Goal: Communication & Community: Answer question/provide support

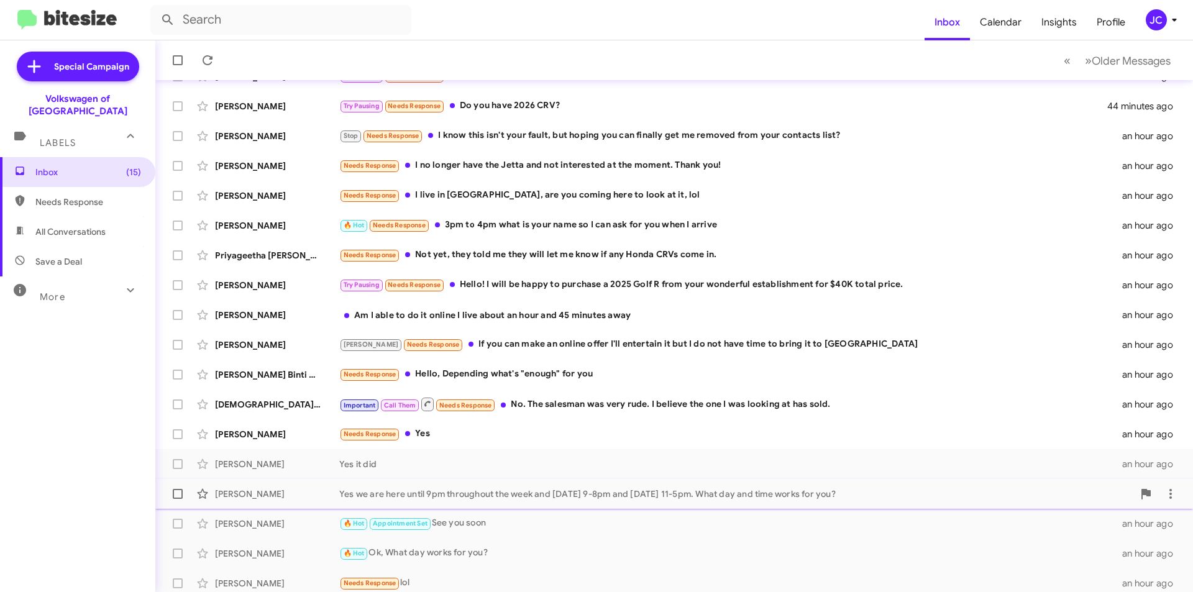
scroll to position [124, 0]
drag, startPoint x: 513, startPoint y: 424, endPoint x: 527, endPoint y: 422, distance: 13.9
click at [515, 424] on div "[PERSON_NAME] Needs Response Yes an hour ago" at bounding box center [674, 433] width 1018 height 25
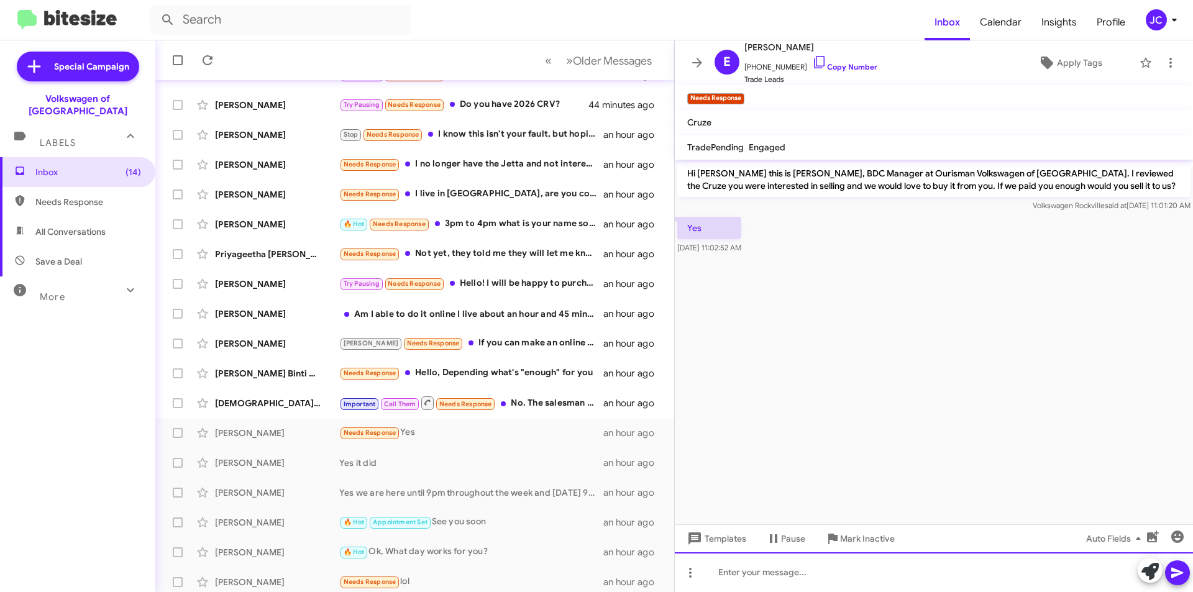
click at [754, 576] on div at bounding box center [934, 572] width 518 height 40
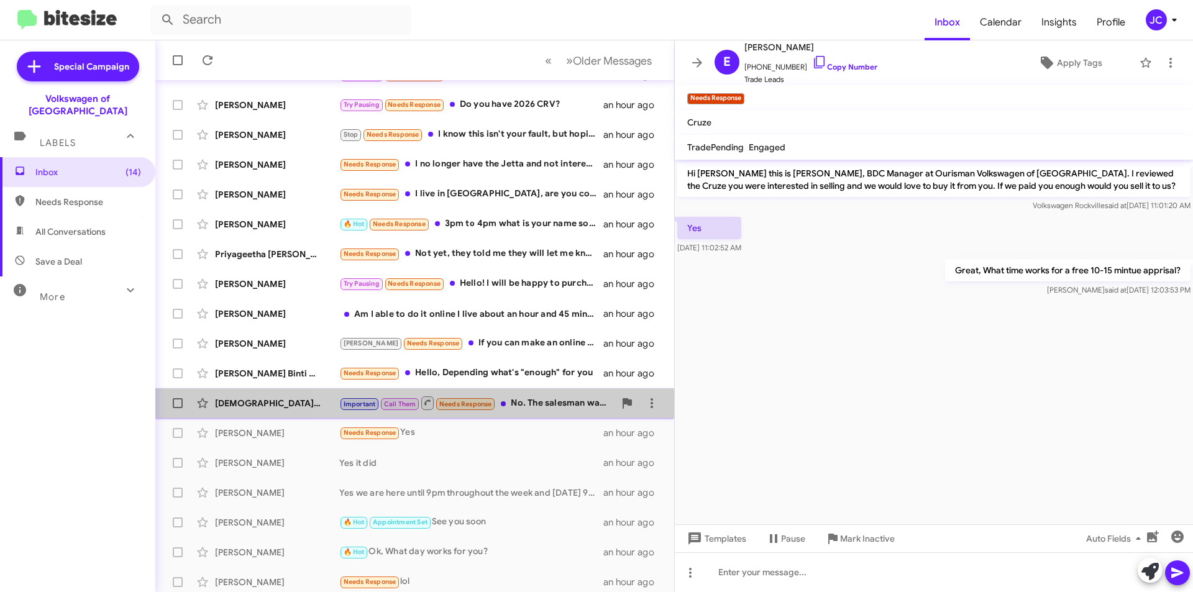
click at [539, 403] on div "Important Call Them Needs Response No. The salesman was very rude. I believe th…" at bounding box center [476, 403] width 275 height 16
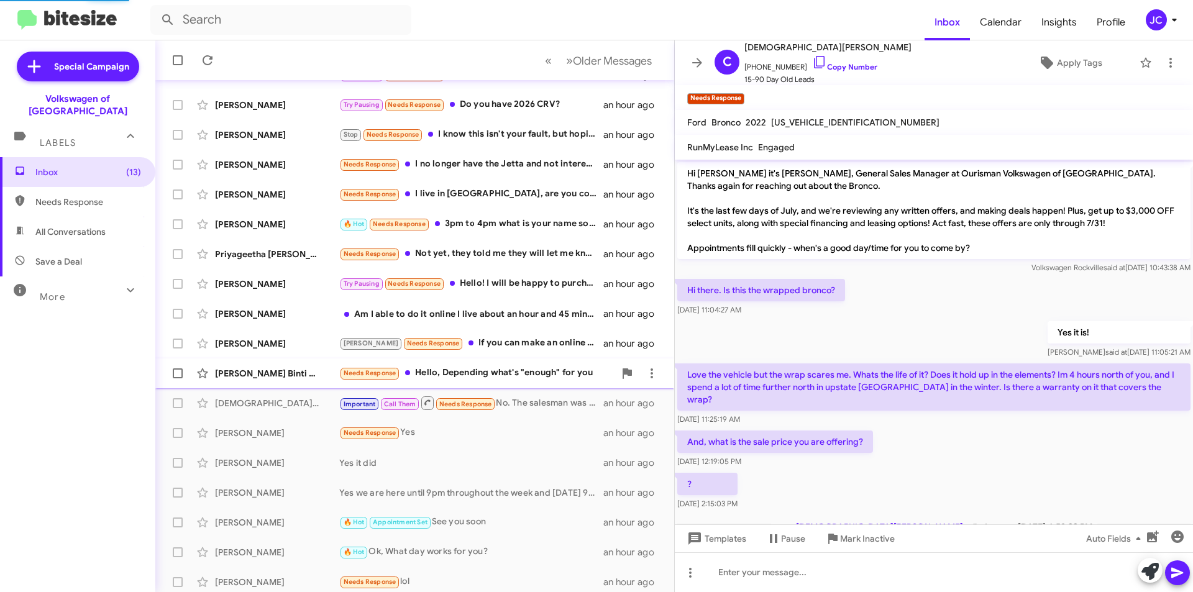
scroll to position [301, 0]
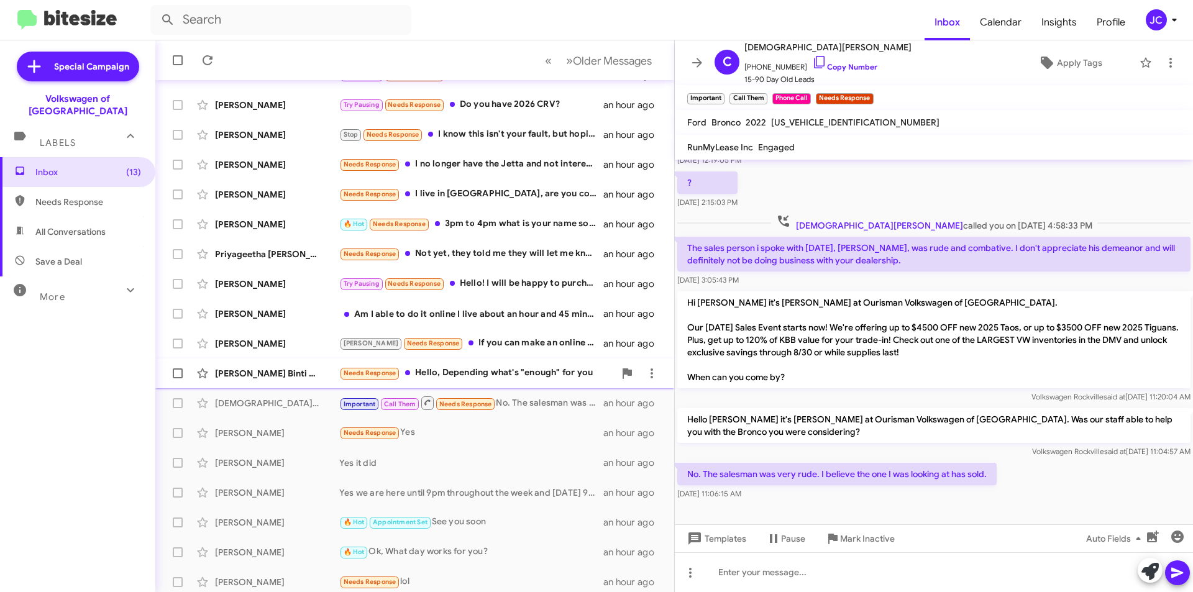
click at [523, 365] on div "[PERSON_NAME] Binti Abd [PERSON_NAME] Needs Response Hello, Depending what's "e…" at bounding box center [414, 373] width 499 height 25
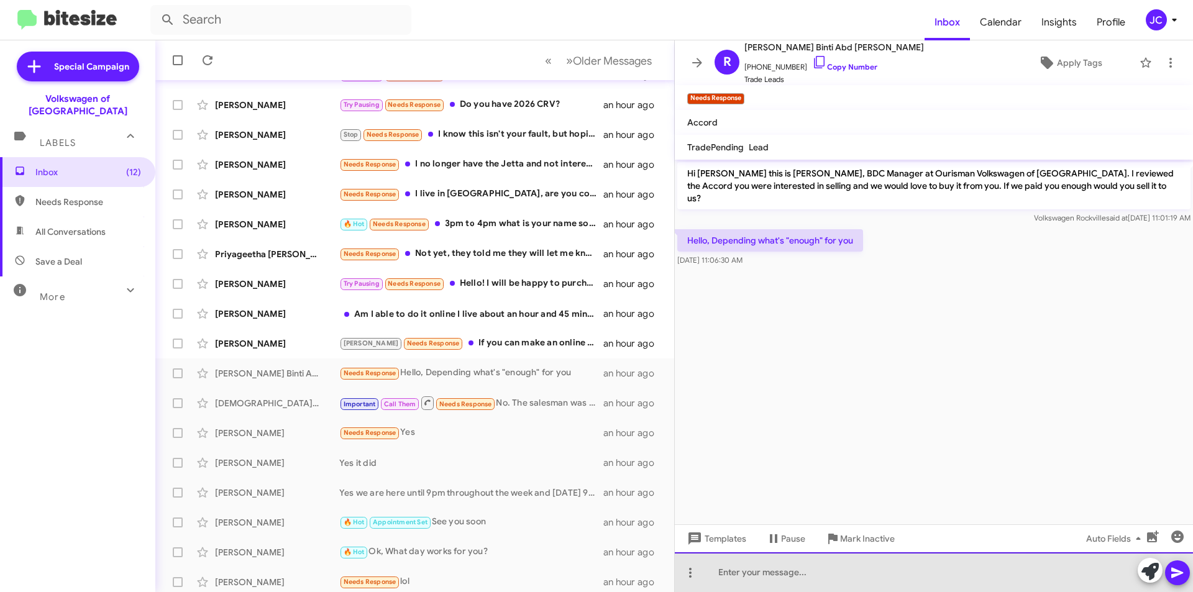
click at [794, 578] on div at bounding box center [934, 572] width 518 height 40
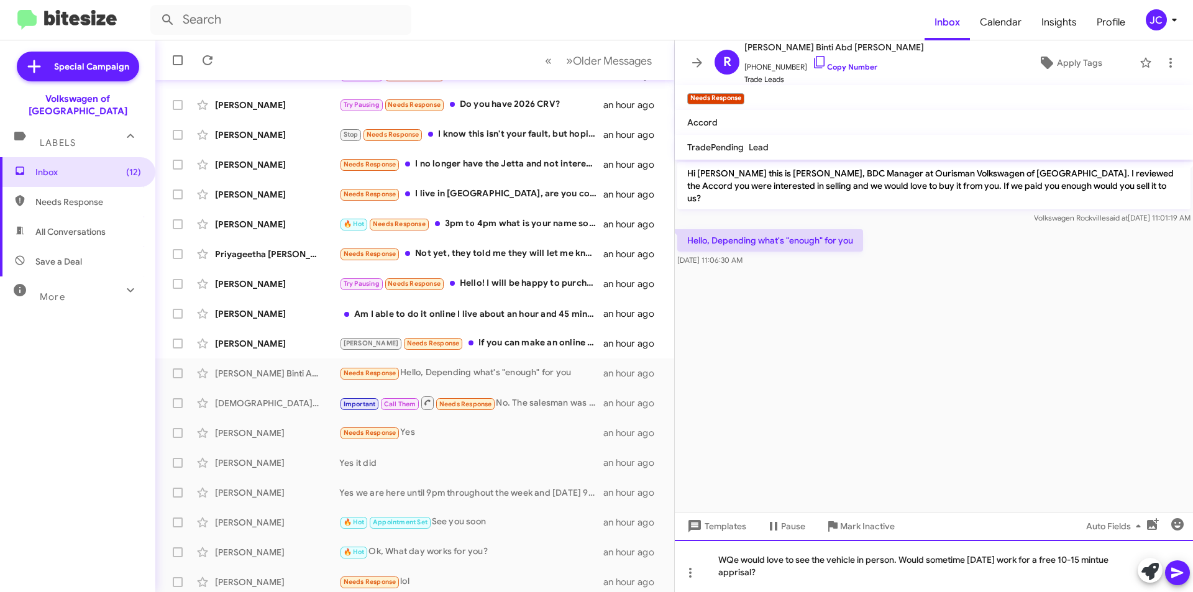
click at [722, 562] on div "WQe would love to see the vehicle in person. Would sometime [DATE] work for a f…" at bounding box center [934, 566] width 518 height 52
click at [732, 564] on div "WQe would love to see the vehicle in person. Would sometime [DATE] work for a f…" at bounding box center [934, 566] width 518 height 52
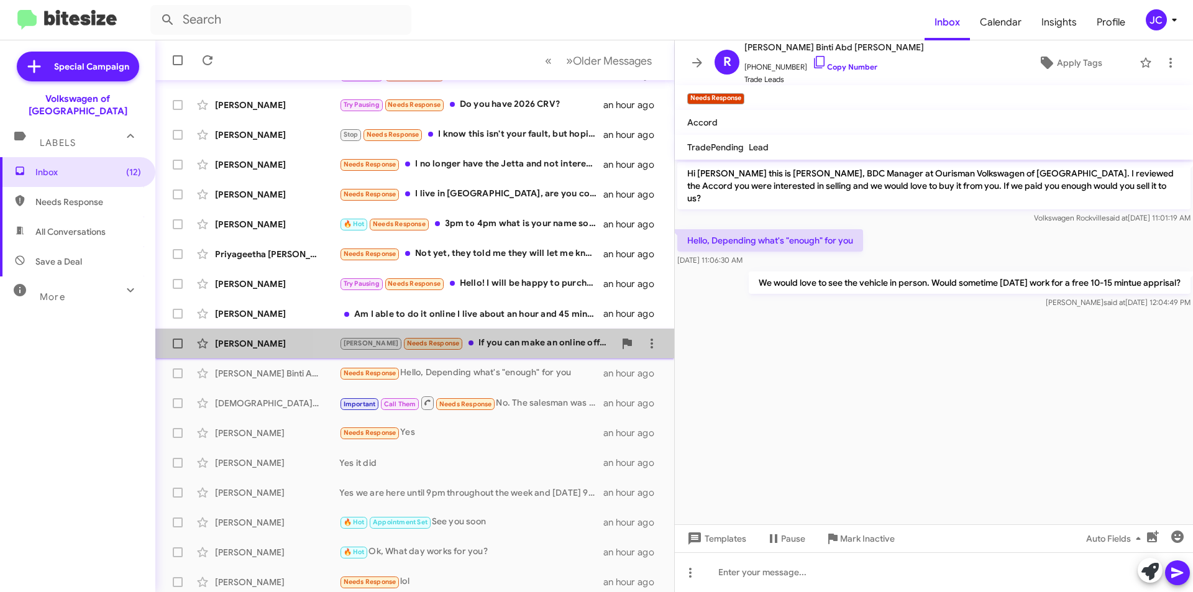
click at [561, 351] on div "[PERSON_NAME] Needs Response If you can make an online offer I'll entertain it …" at bounding box center [476, 343] width 275 height 14
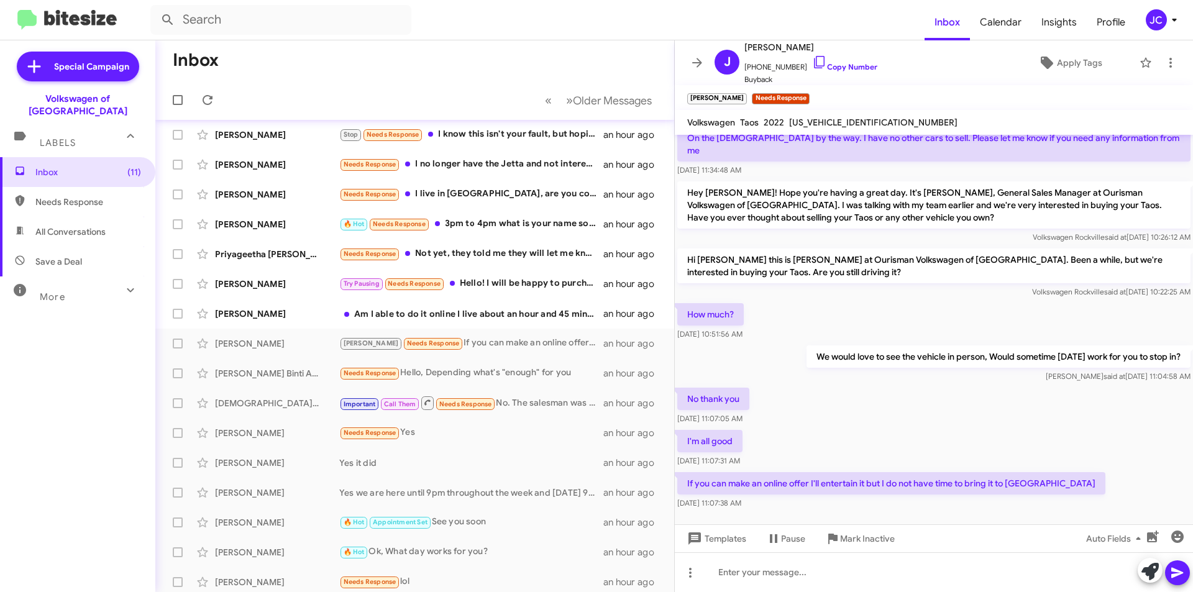
scroll to position [62, 0]
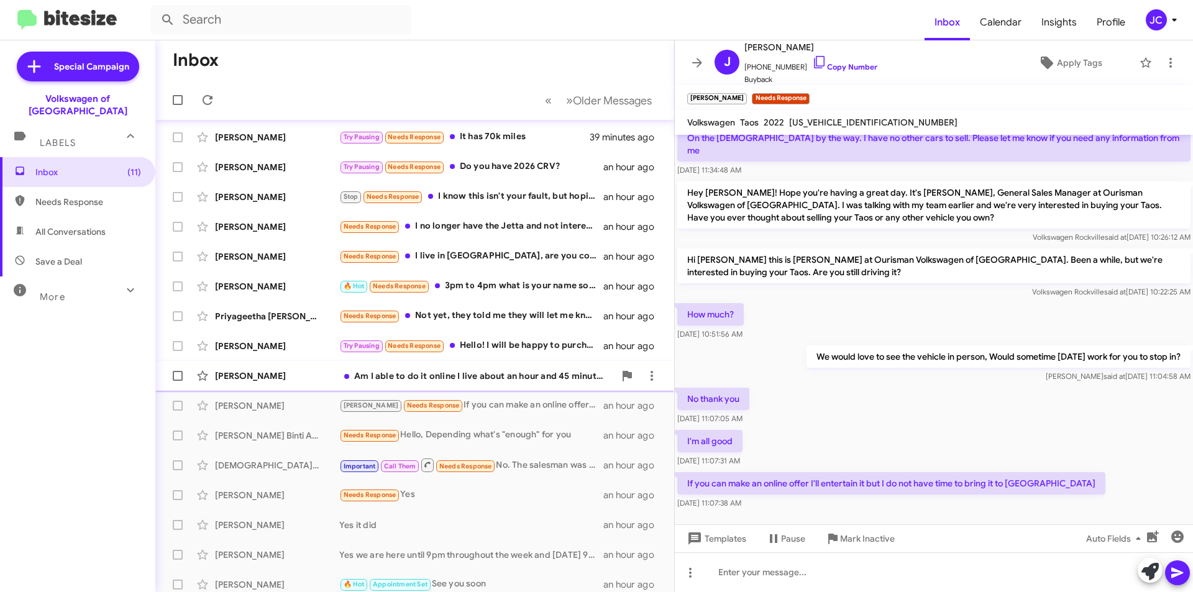
drag, startPoint x: 470, startPoint y: 378, endPoint x: 486, endPoint y: 365, distance: 20.4
click at [470, 378] on div "Am I able to do it online I live about an hour and 45 minutes away" at bounding box center [476, 376] width 275 height 12
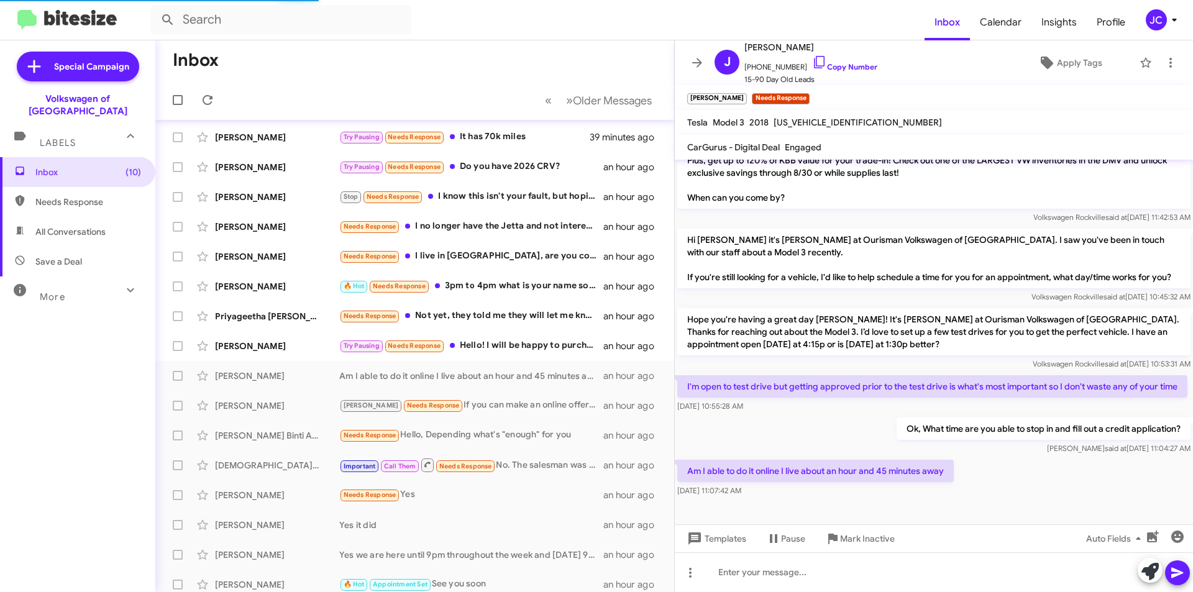
scroll to position [234, 0]
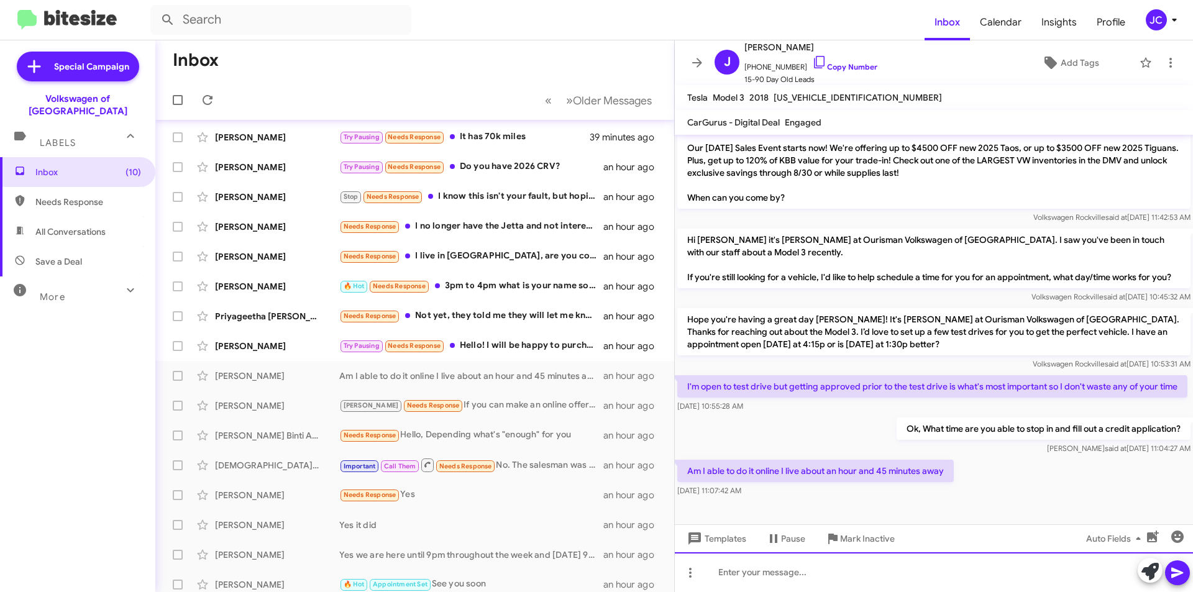
click at [863, 562] on div at bounding box center [934, 572] width 518 height 40
click at [827, 67] on link "Copy Number" at bounding box center [844, 66] width 65 height 9
click at [481, 338] on div "[PERSON_NAME] Try Pausing Needs Response Hello! I will be happy to purchase a 2…" at bounding box center [414, 346] width 499 height 25
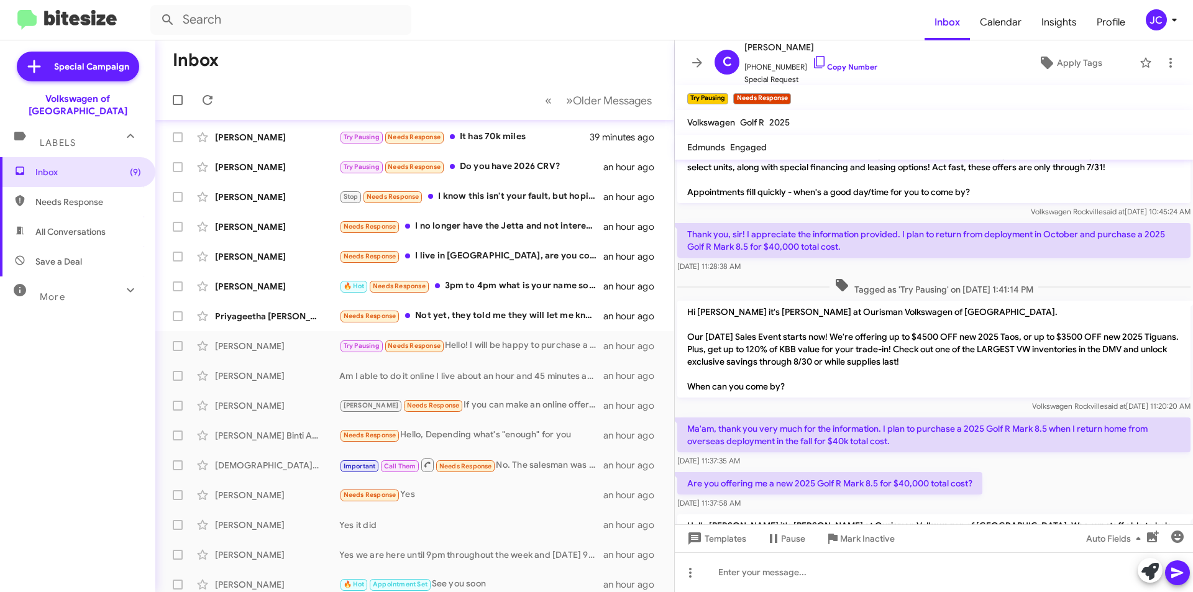
scroll to position [533, 0]
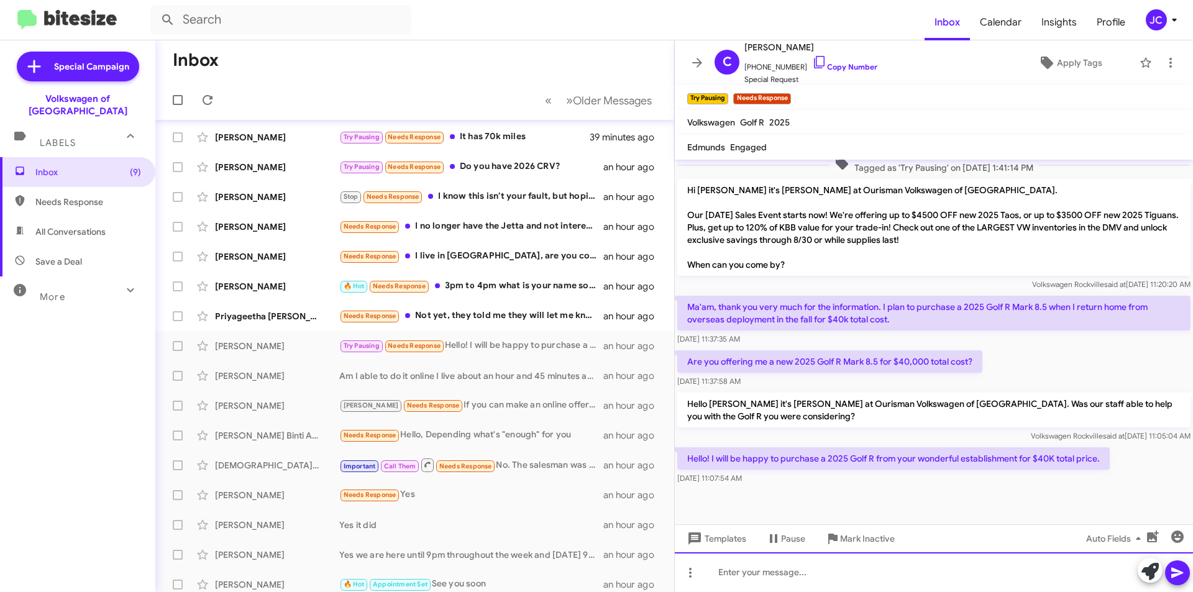
click at [906, 578] on div at bounding box center [934, 572] width 518 height 40
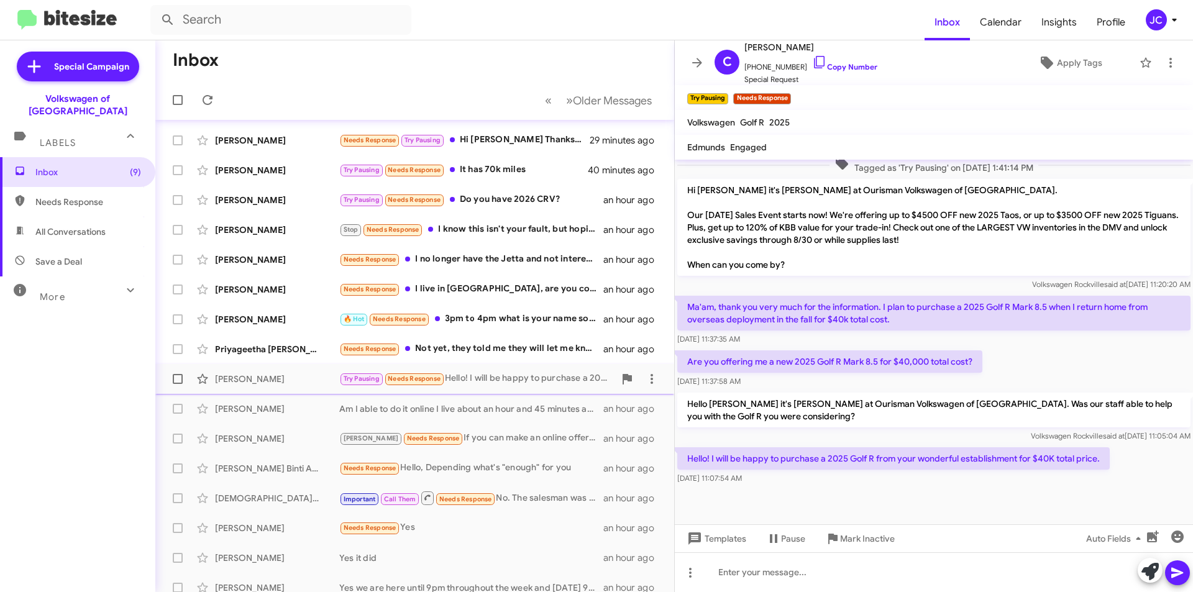
scroll to position [0, 0]
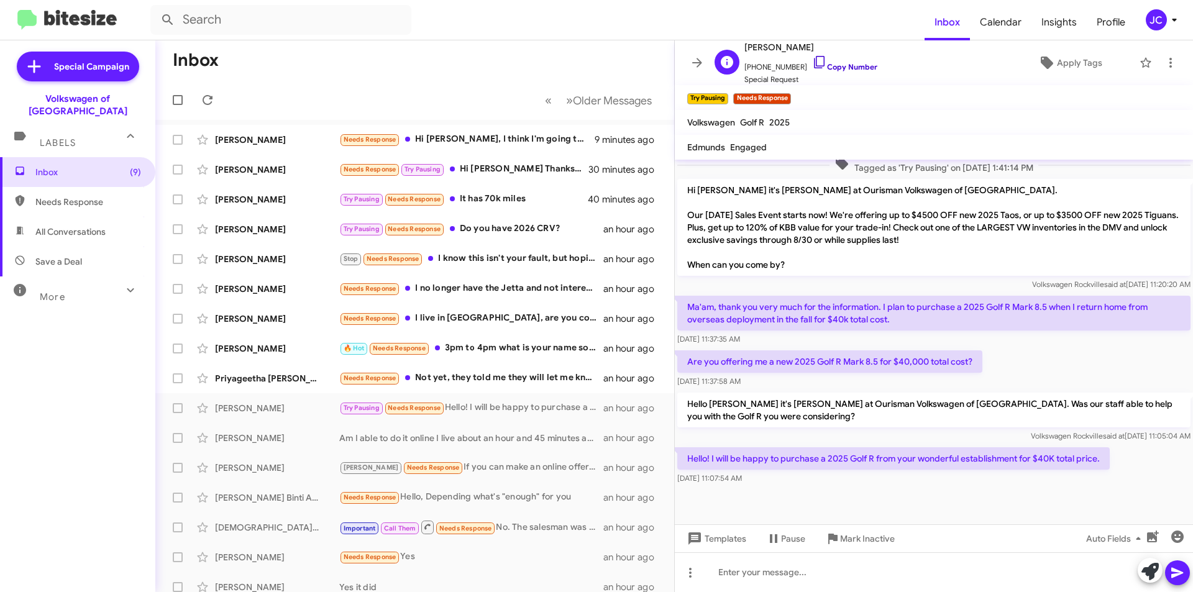
click at [830, 66] on link "Copy Number" at bounding box center [844, 66] width 65 height 9
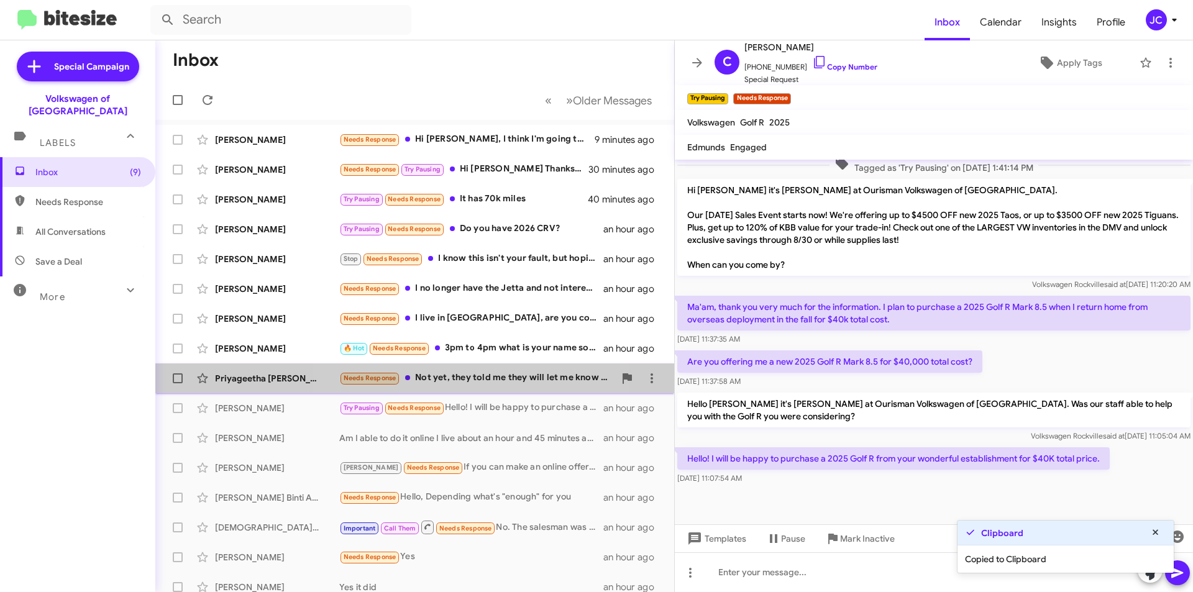
drag, startPoint x: 442, startPoint y: 376, endPoint x: 459, endPoint y: 365, distance: 19.7
click at [442, 376] on div "Needs Response Not yet, they told me they will let me know if any Honda CRVs co…" at bounding box center [476, 378] width 275 height 14
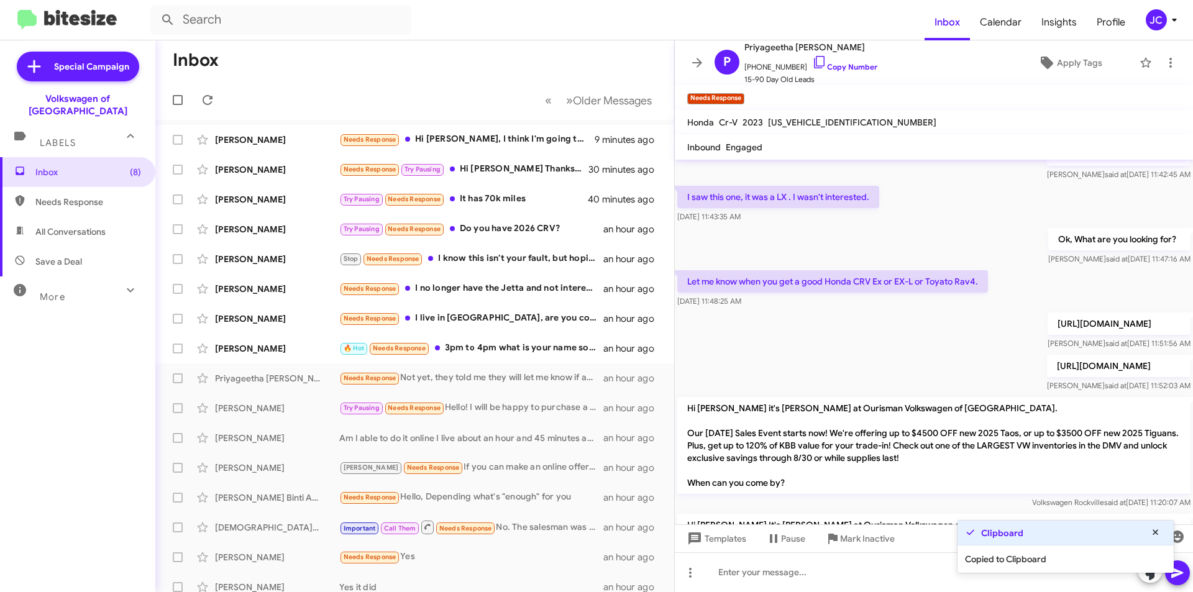
scroll to position [535, 0]
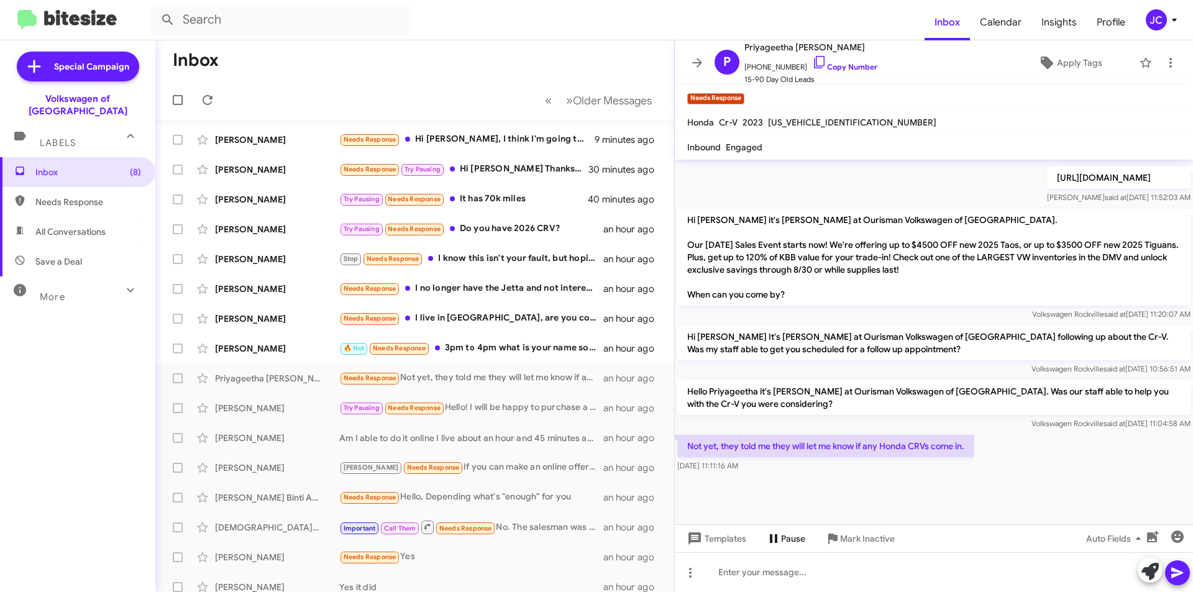
click at [803, 541] on span "Pause" at bounding box center [793, 539] width 24 height 22
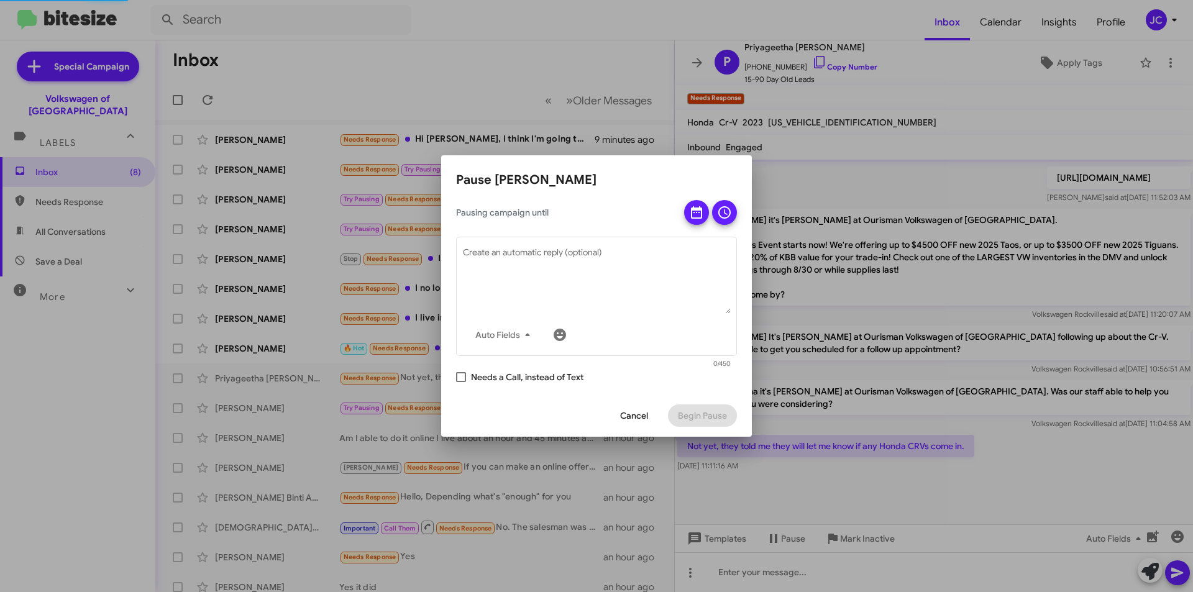
drag, startPoint x: 700, startPoint y: 206, endPoint x: 695, endPoint y: 217, distance: 12.2
click at [700, 205] on icon at bounding box center [696, 212] width 15 height 15
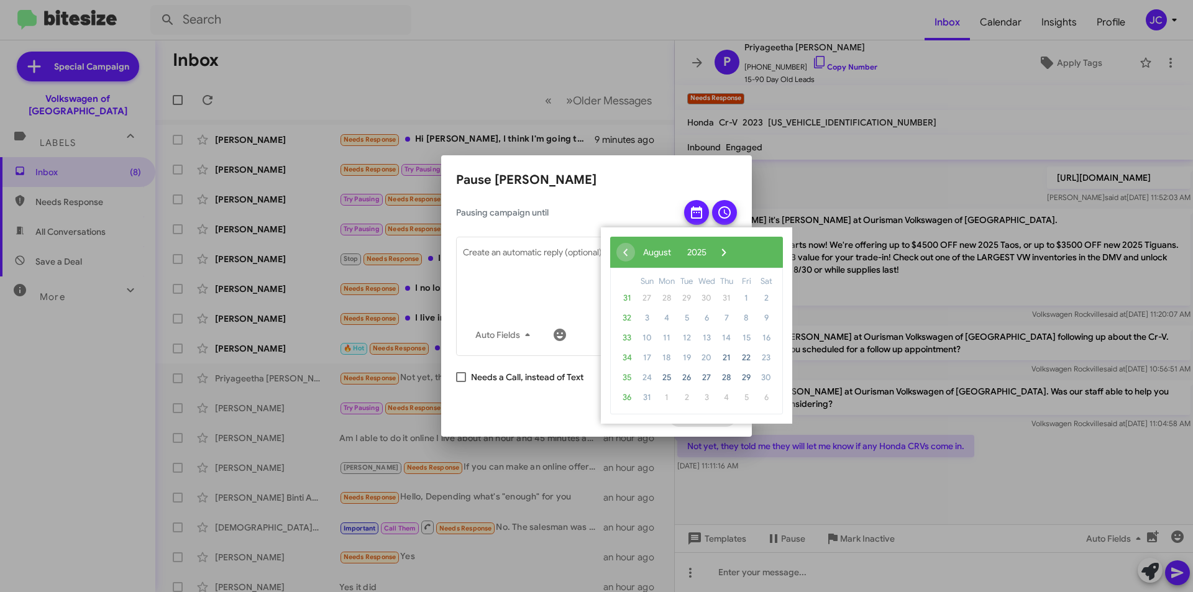
click at [713, 398] on span "3" at bounding box center [707, 398] width 20 height 20
click at [733, 252] on span "›" at bounding box center [724, 252] width 19 height 19
click at [685, 319] on span "9" at bounding box center [687, 318] width 20 height 20
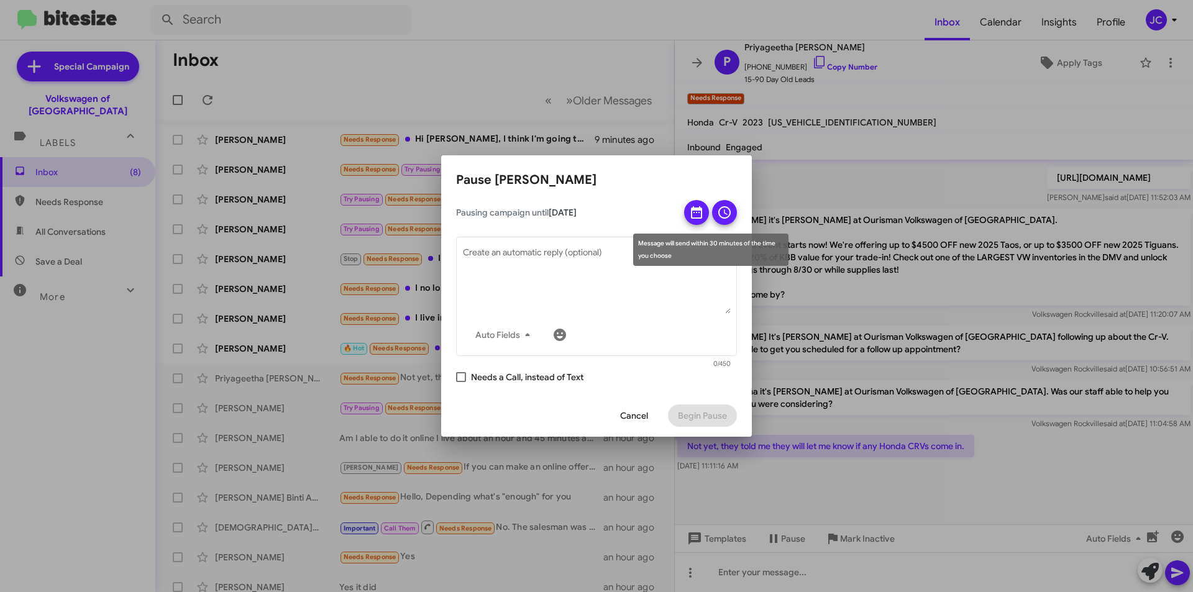
click at [726, 217] on icon at bounding box center [724, 212] width 15 height 15
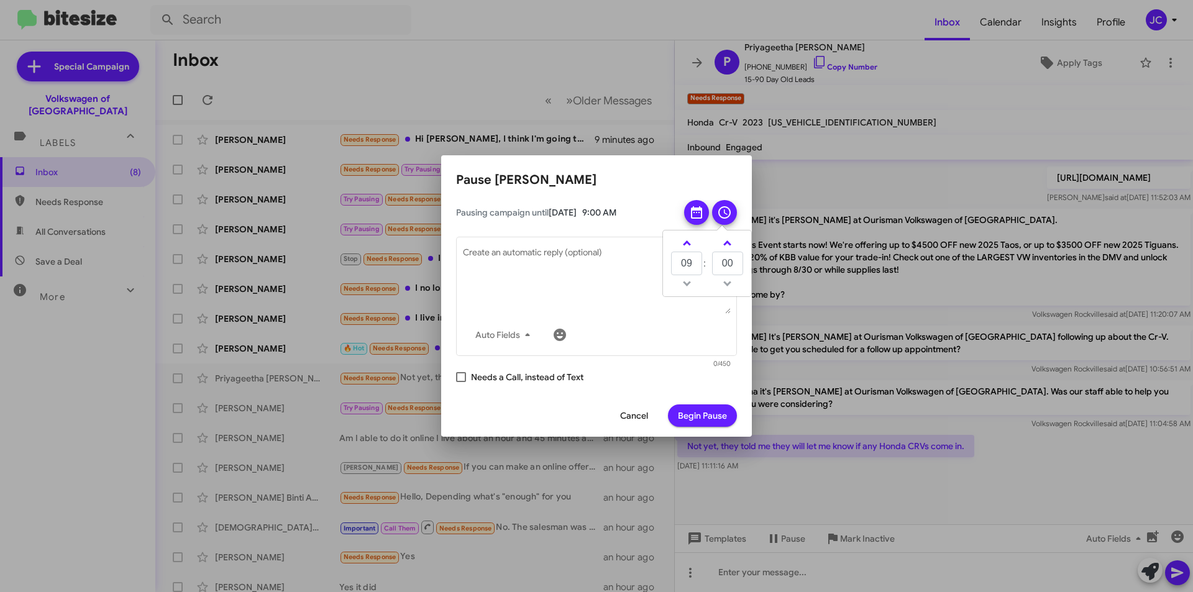
click at [696, 416] on span "Begin Pause" at bounding box center [702, 416] width 49 height 22
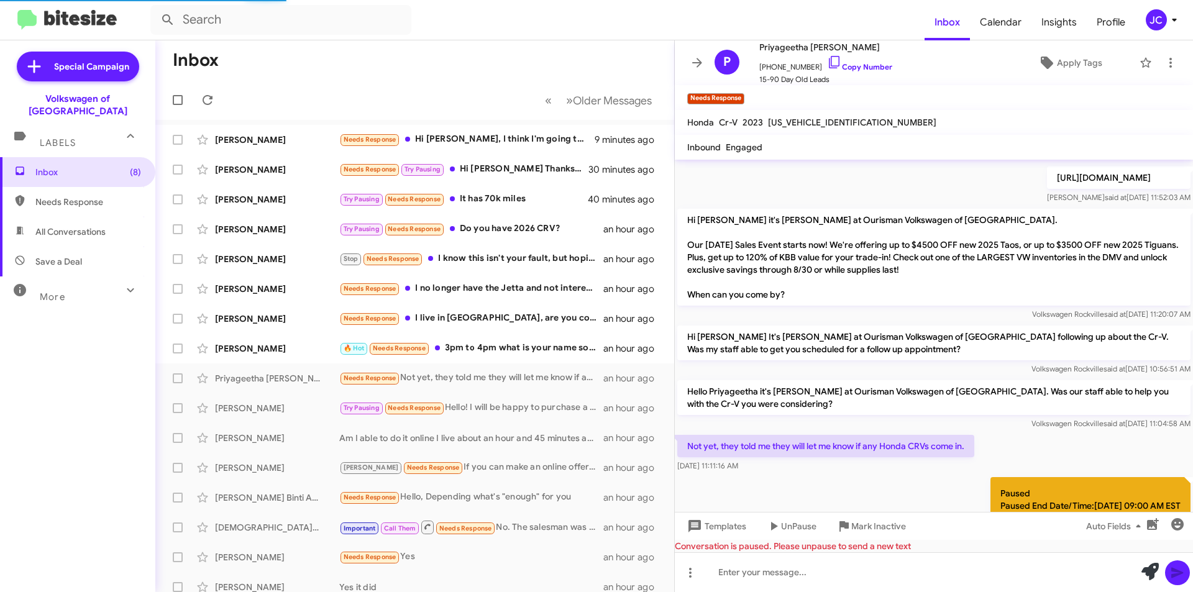
scroll to position [0, 0]
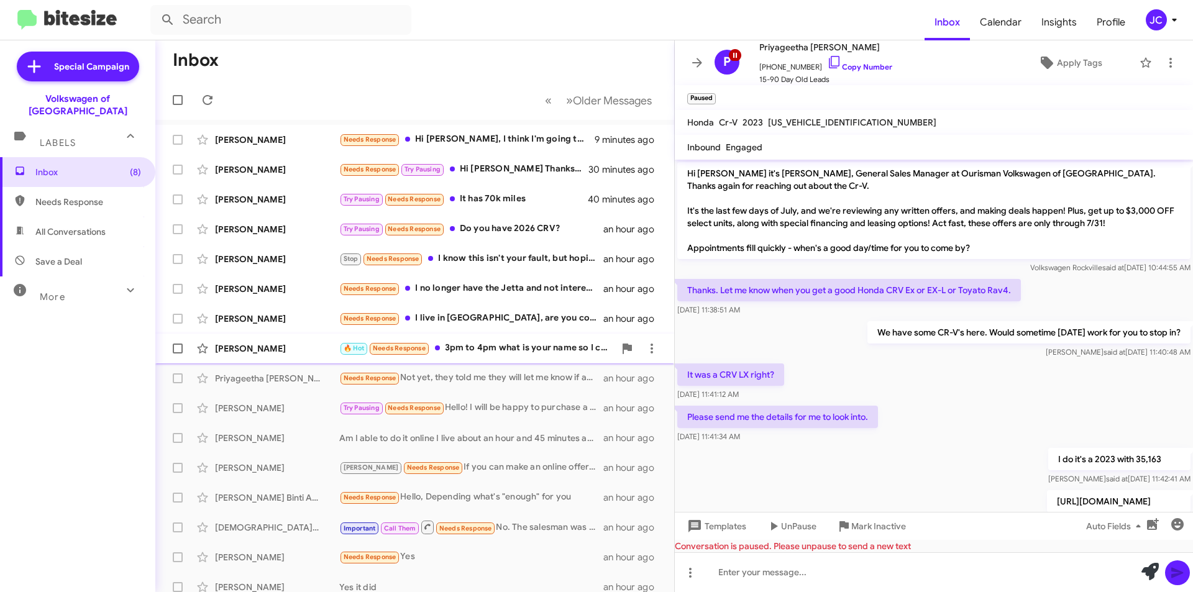
click at [512, 346] on div "🔥 Hot Needs Response 3pm to 4pm what is your name so I can ask for you when I a…" at bounding box center [476, 348] width 275 height 14
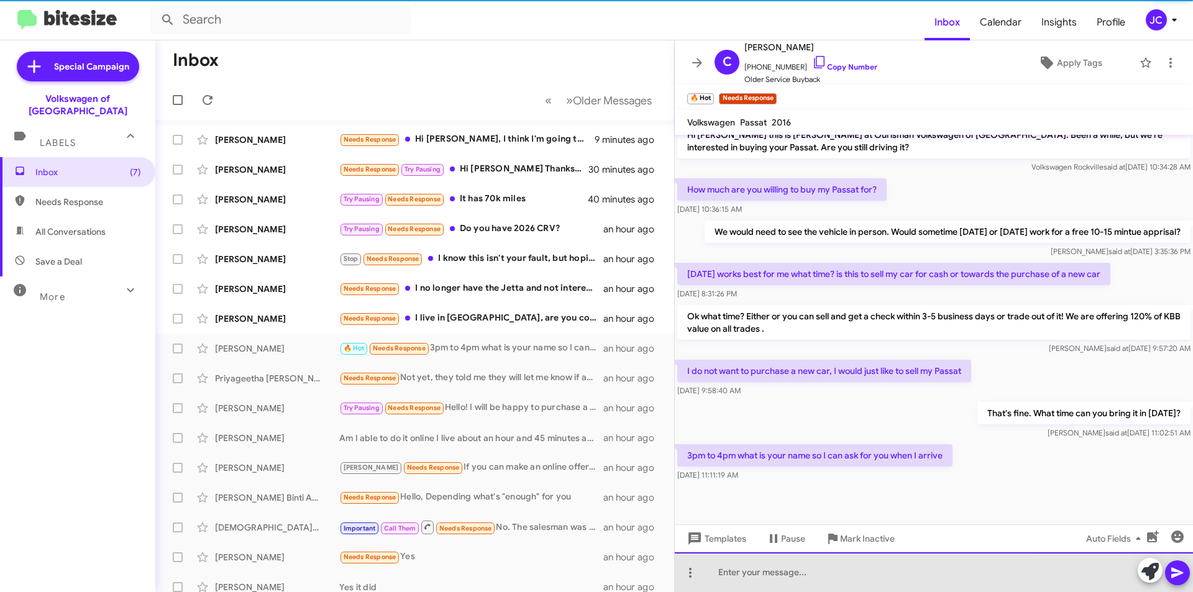
click at [799, 584] on div at bounding box center [934, 572] width 518 height 40
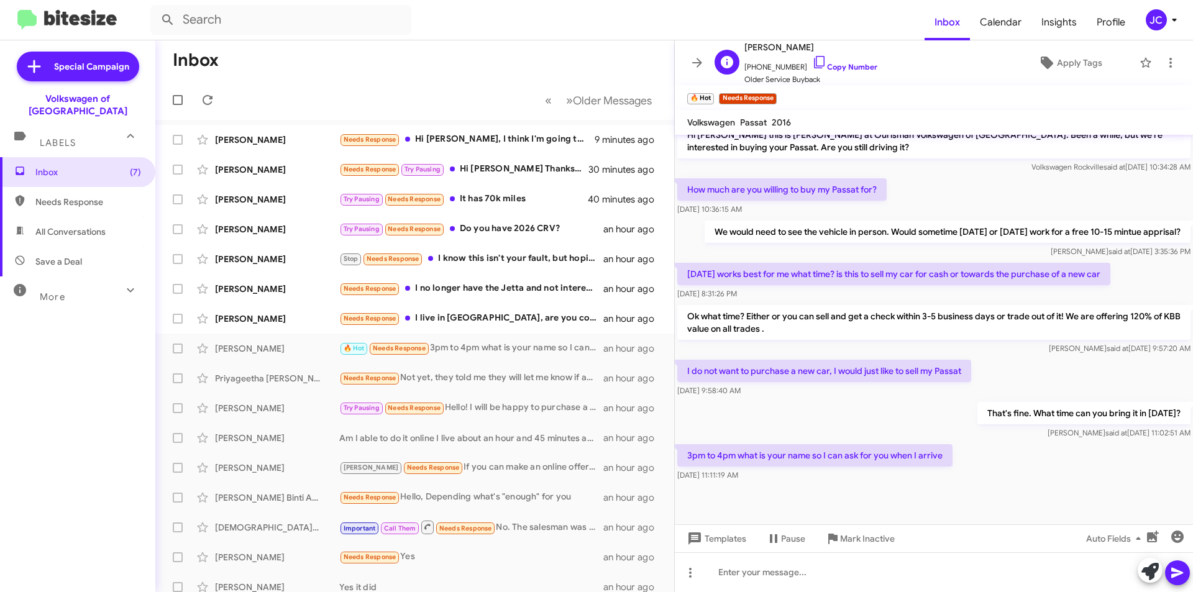
click at [840, 60] on span "[PHONE_NUMBER] Copy Number" at bounding box center [811, 64] width 133 height 19
click at [830, 69] on link "Copy Number" at bounding box center [844, 66] width 65 height 9
click at [845, 576] on div at bounding box center [934, 572] width 518 height 40
click at [814, 572] on div "You can ask for Mo whewn you arrive." at bounding box center [934, 572] width 518 height 40
click at [879, 581] on div "You can ask for Mo when you arrive." at bounding box center [934, 572] width 518 height 40
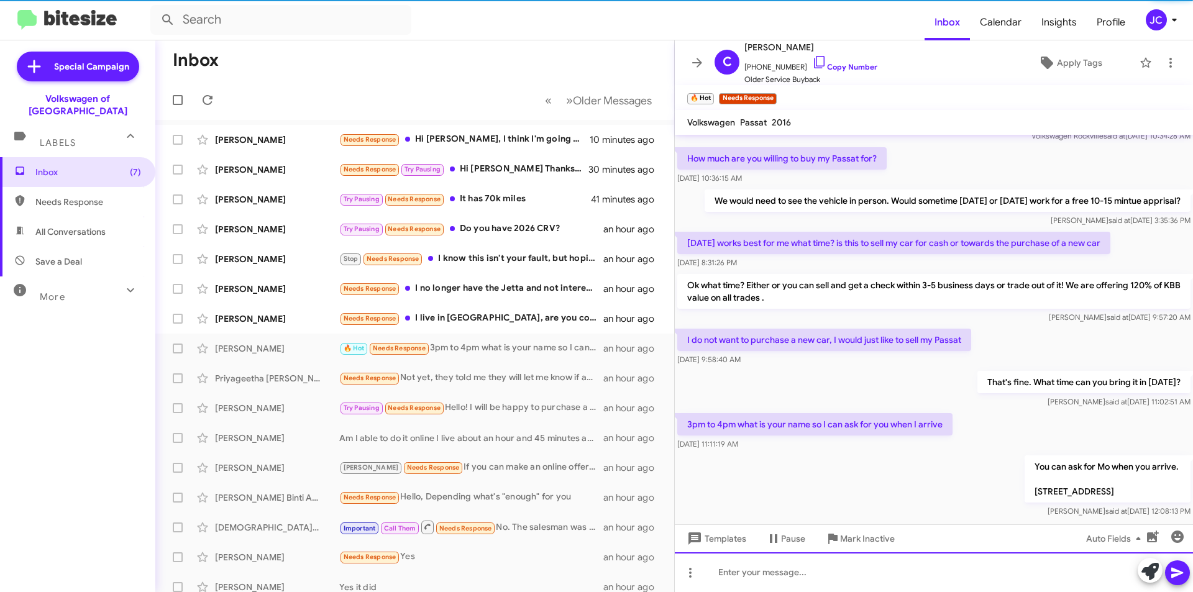
scroll to position [345, 0]
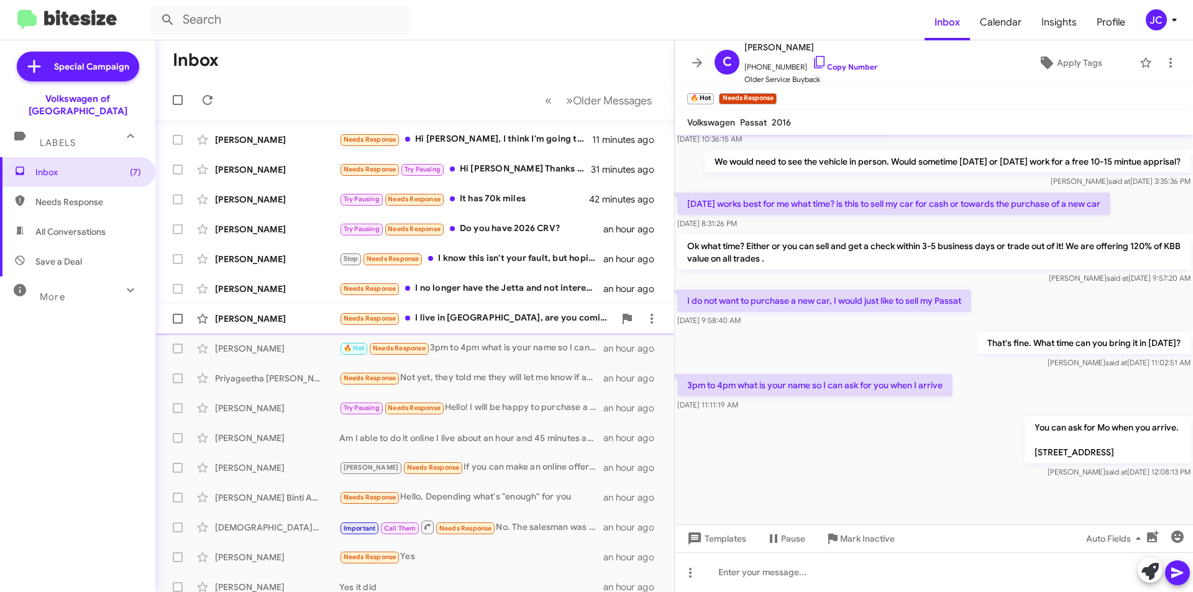
click at [464, 313] on div "Needs Response I live in [GEOGRAPHIC_DATA], are you coming here to look at it, …" at bounding box center [476, 318] width 275 height 14
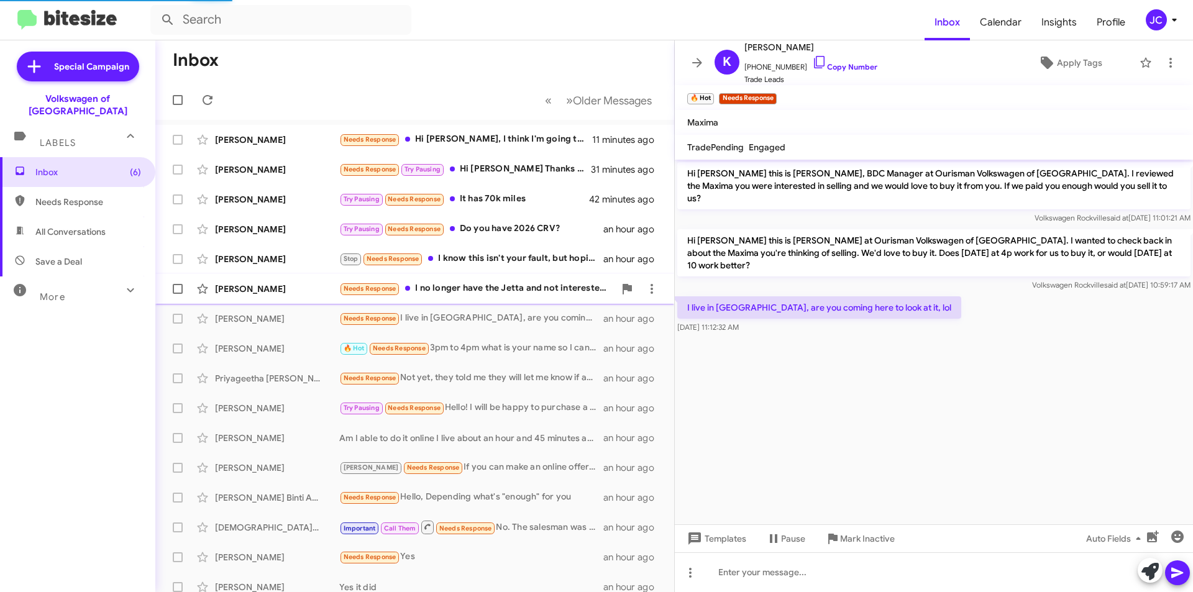
click at [526, 287] on div "Needs Response I no longer have the Jetta and not interested at the moment. Tha…" at bounding box center [476, 289] width 275 height 14
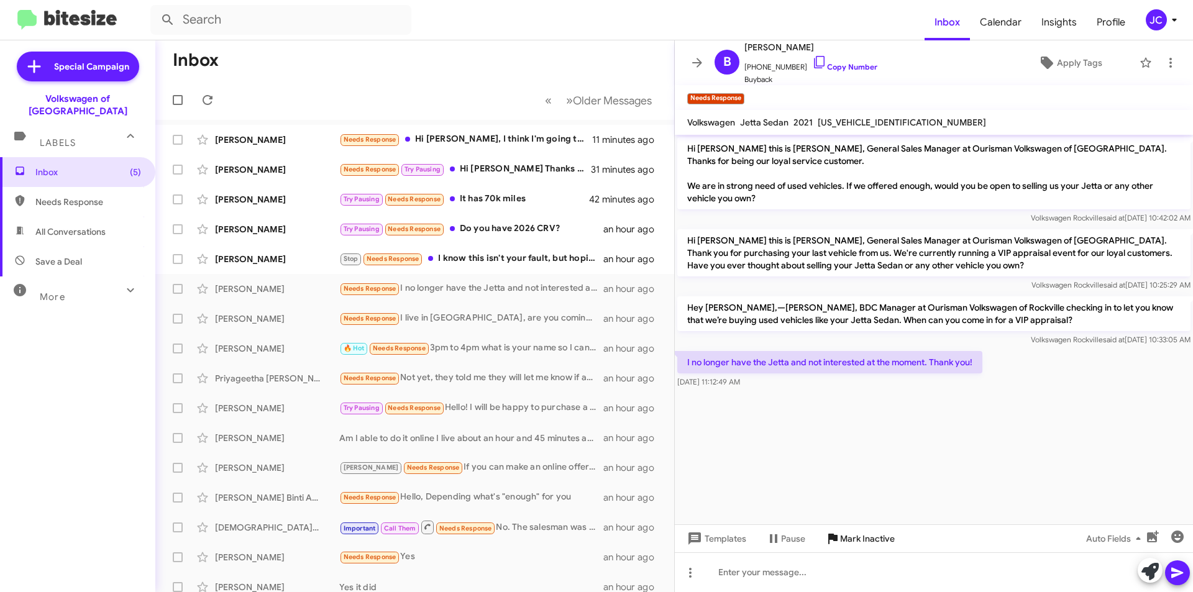
click at [858, 545] on span "Mark Inactive" at bounding box center [867, 539] width 55 height 22
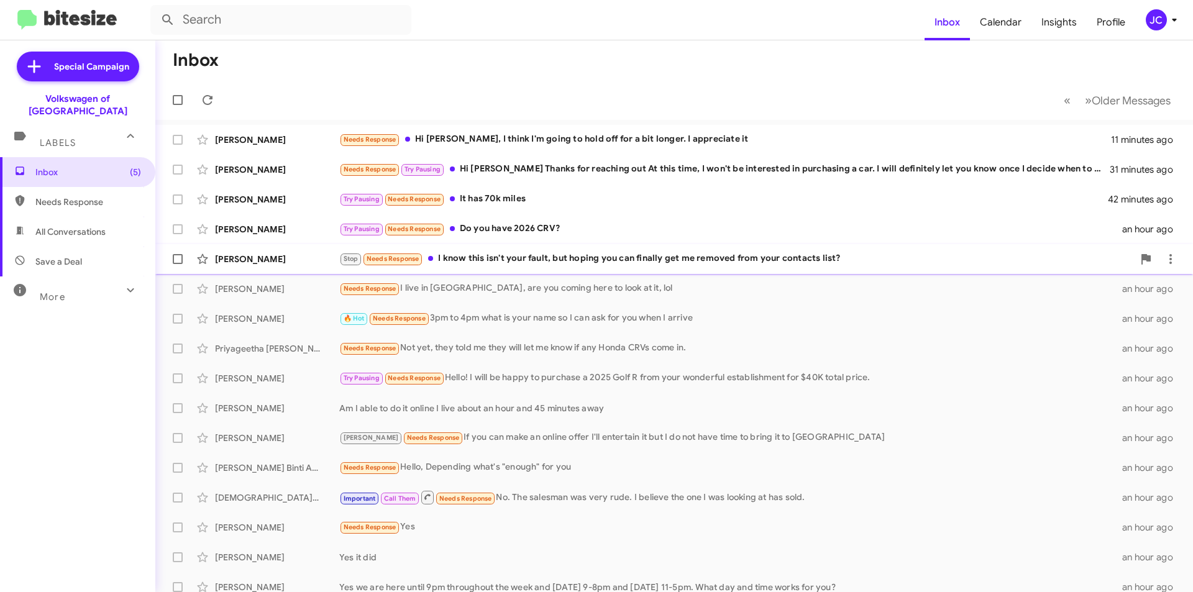
click at [613, 265] on div "Stop Needs Response I know this isn't your fault, but hoping you can finally ge…" at bounding box center [736, 259] width 794 height 14
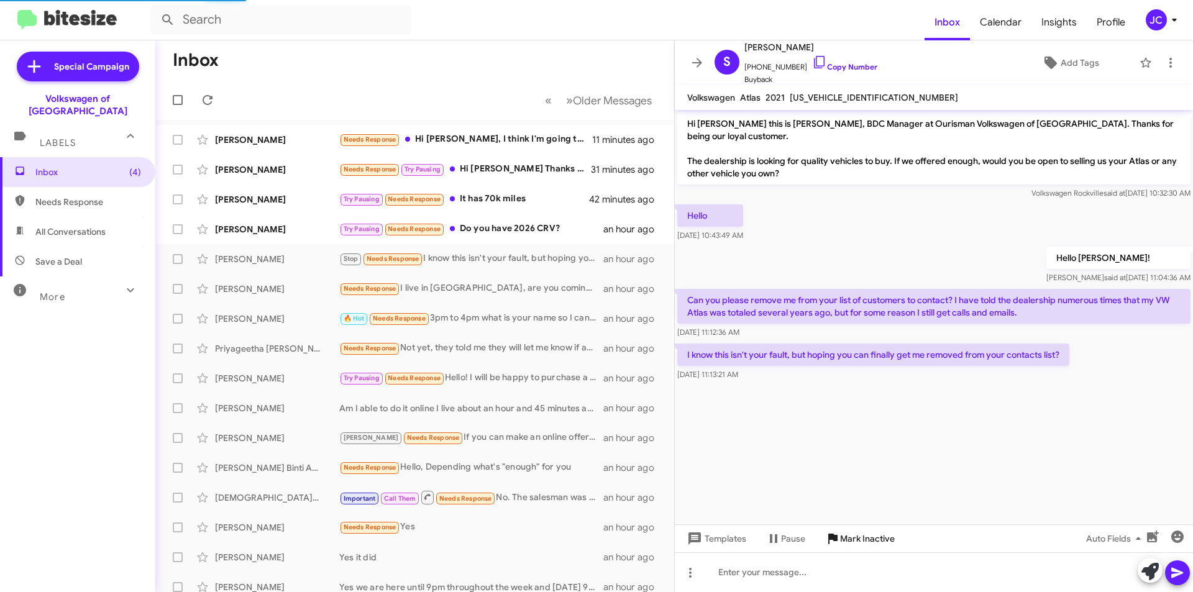
click at [840, 534] on span "Mark Inactive" at bounding box center [867, 539] width 55 height 22
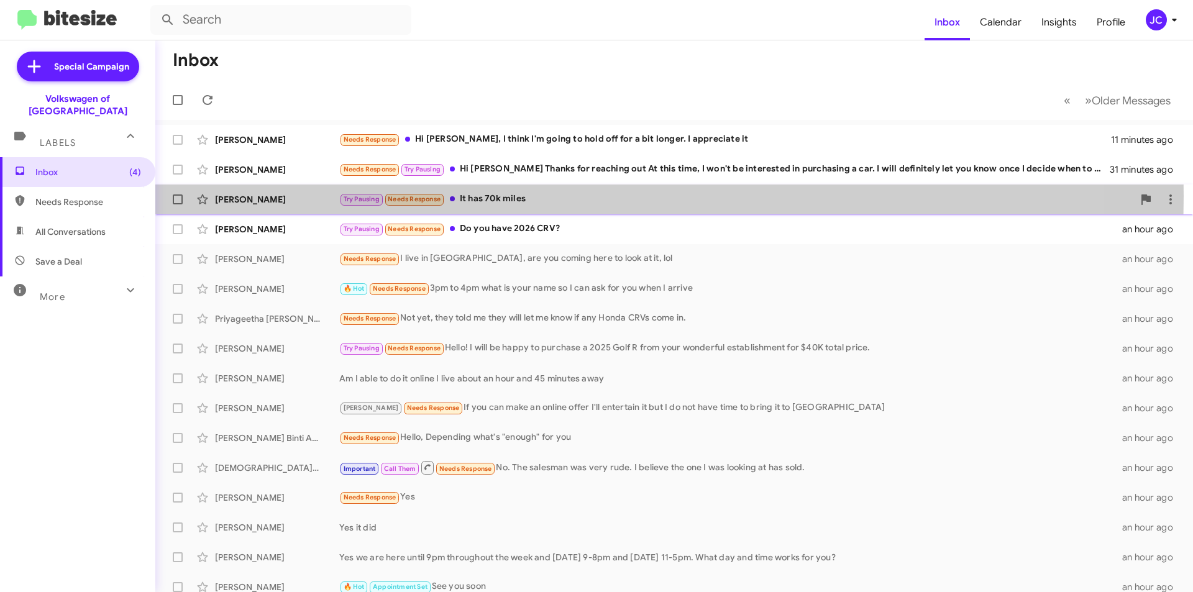
click at [512, 195] on div "Try Pausing Needs Response It has 70k miles" at bounding box center [736, 199] width 794 height 14
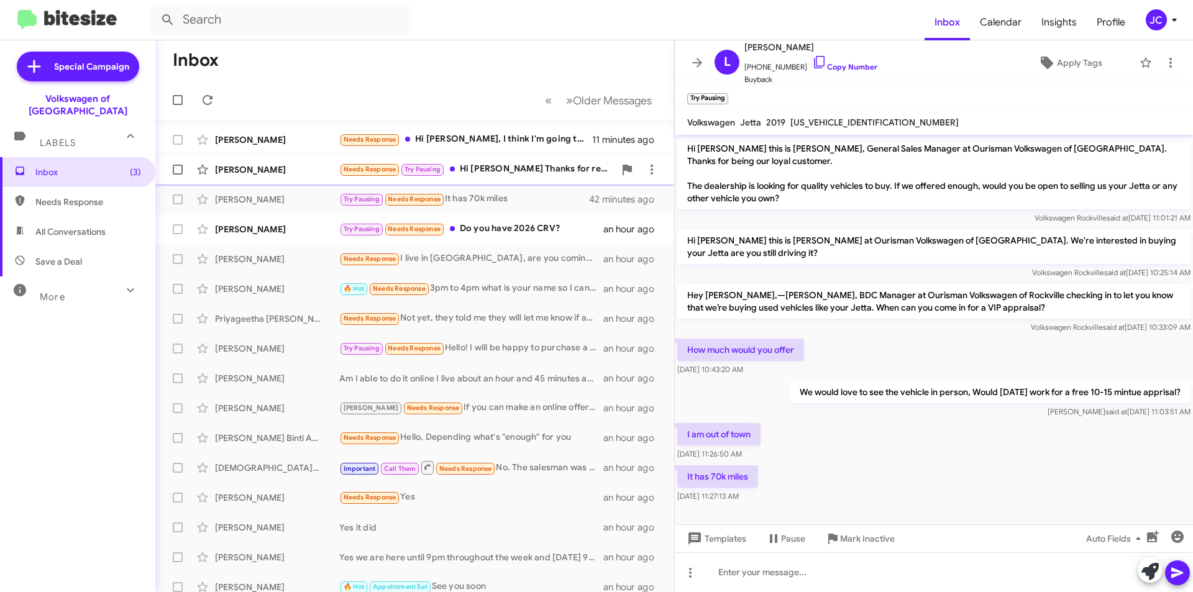
click at [507, 172] on div "Needs Response Try Pausing Hi [PERSON_NAME] Thanks for reaching out At this tim…" at bounding box center [476, 169] width 275 height 14
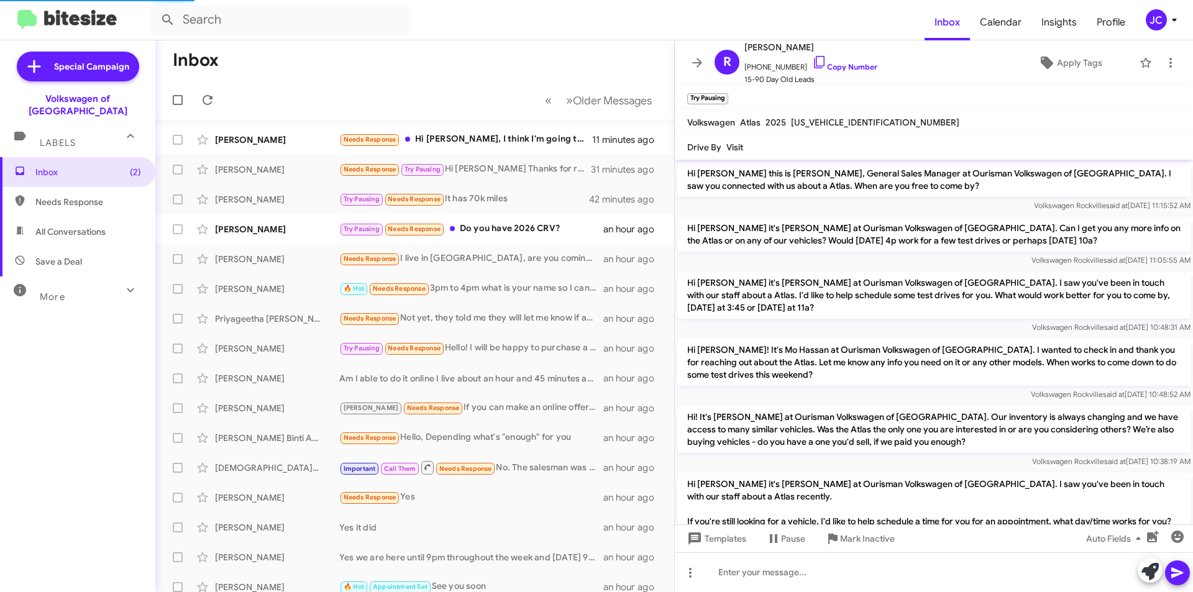
scroll to position [197, 0]
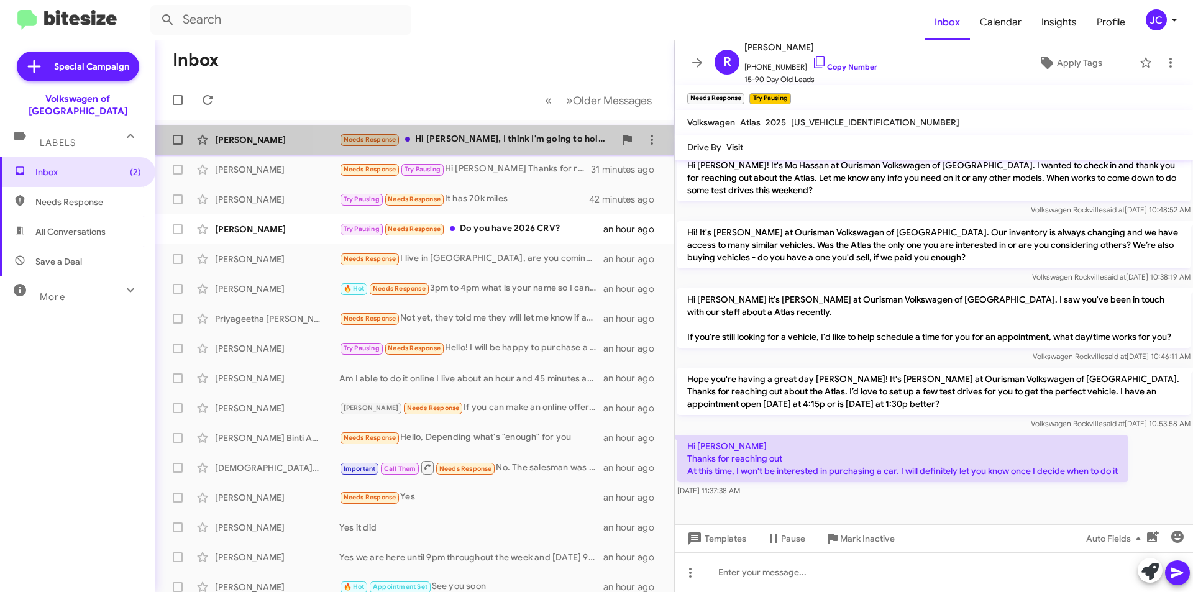
click at [503, 154] on span "[PERSON_NAME] Needs Response Hi [PERSON_NAME], I think I'm going to hold off fo…" at bounding box center [414, 140] width 519 height 30
click at [507, 145] on div "Needs Response Hi [PERSON_NAME], I think I'm going to hold off for a bit longer…" at bounding box center [476, 139] width 275 height 14
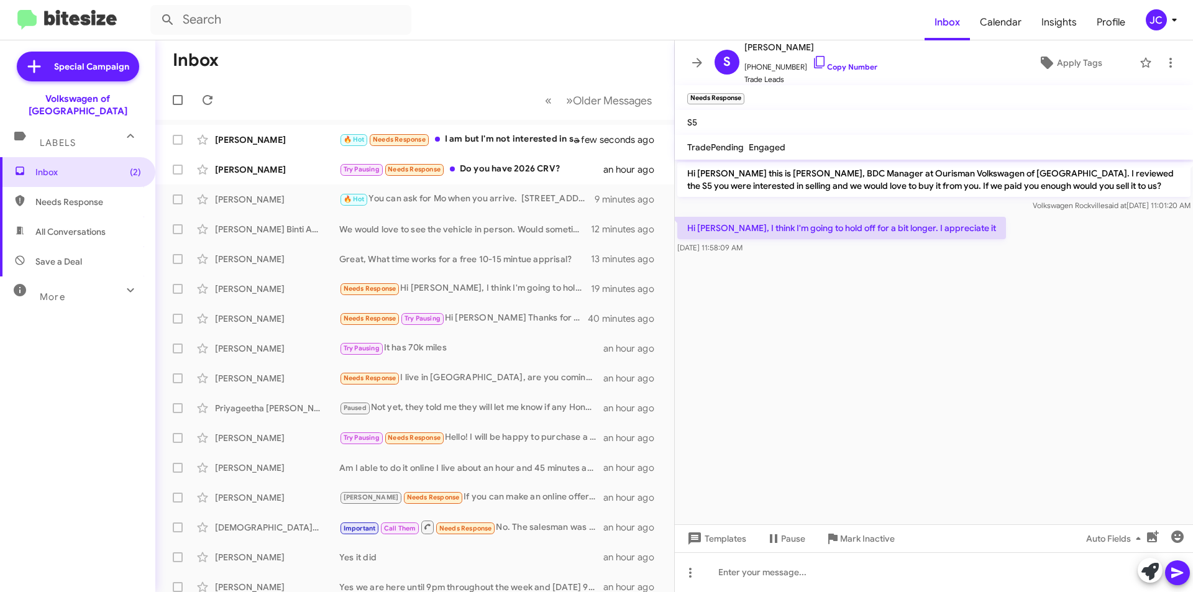
click at [1169, 3] on mat-toolbar "Inbox Calendar Insights Profile JC" at bounding box center [596, 20] width 1193 height 40
click at [1169, 16] on icon at bounding box center [1174, 19] width 15 height 15
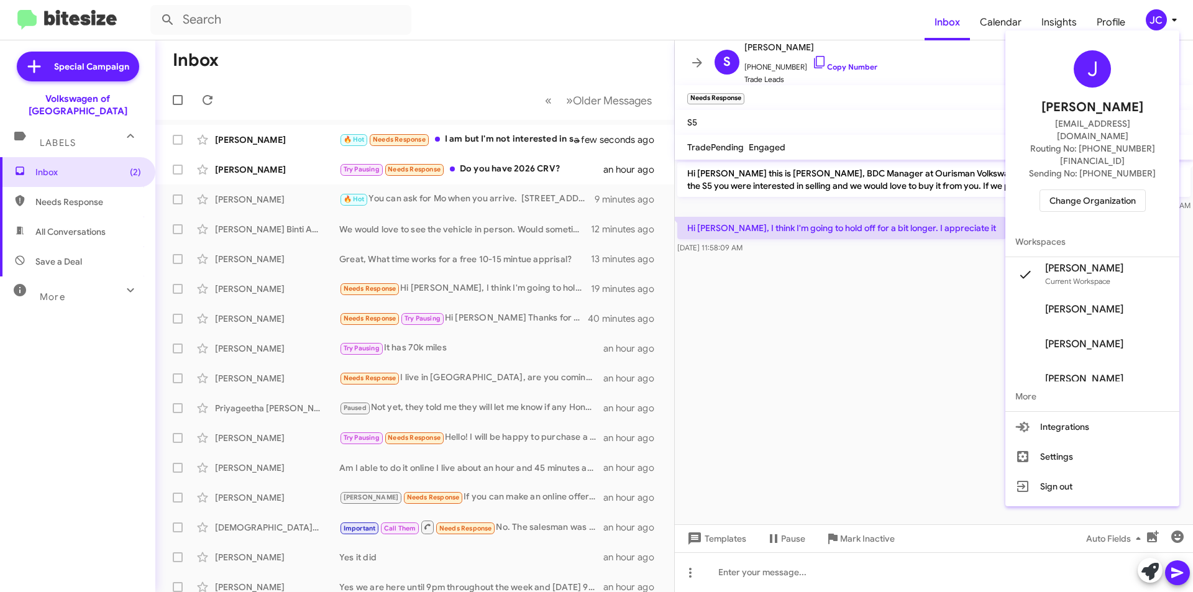
click at [1113, 190] on span "Change Organization" at bounding box center [1093, 200] width 86 height 21
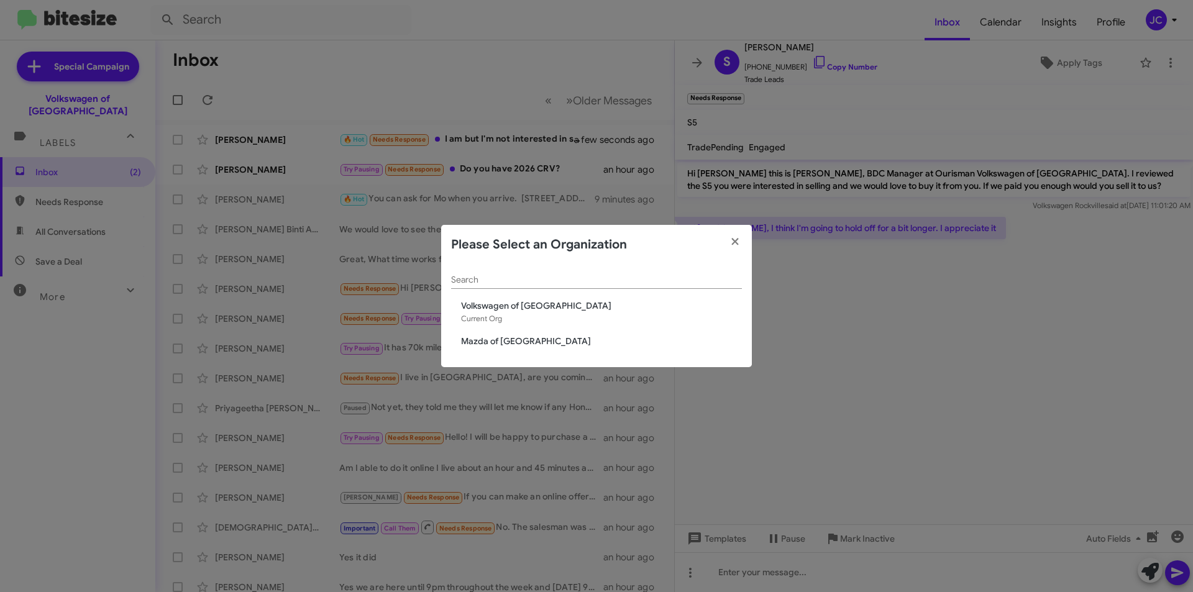
click at [483, 337] on span "Mazda of [GEOGRAPHIC_DATA]" at bounding box center [601, 341] width 281 height 12
